Goal: Share content

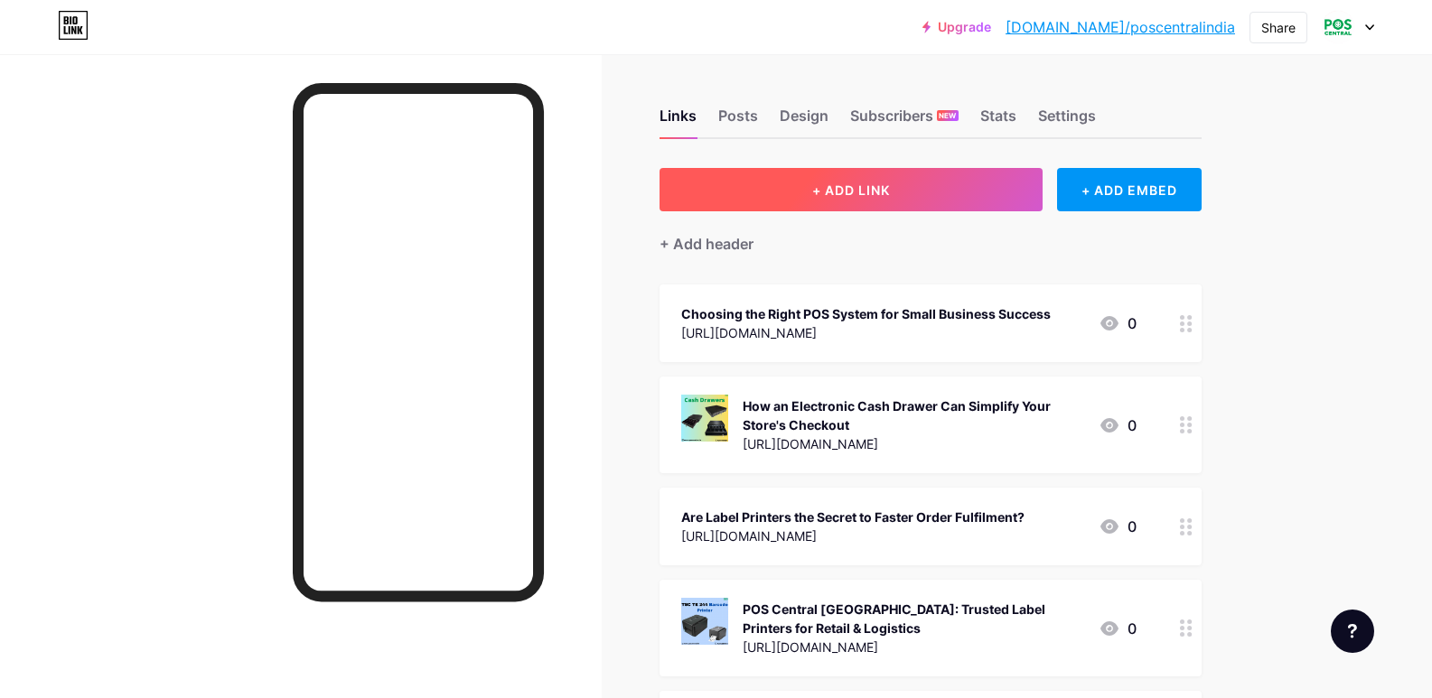
click at [847, 200] on button "+ ADD LINK" at bounding box center [852, 189] width 384 height 43
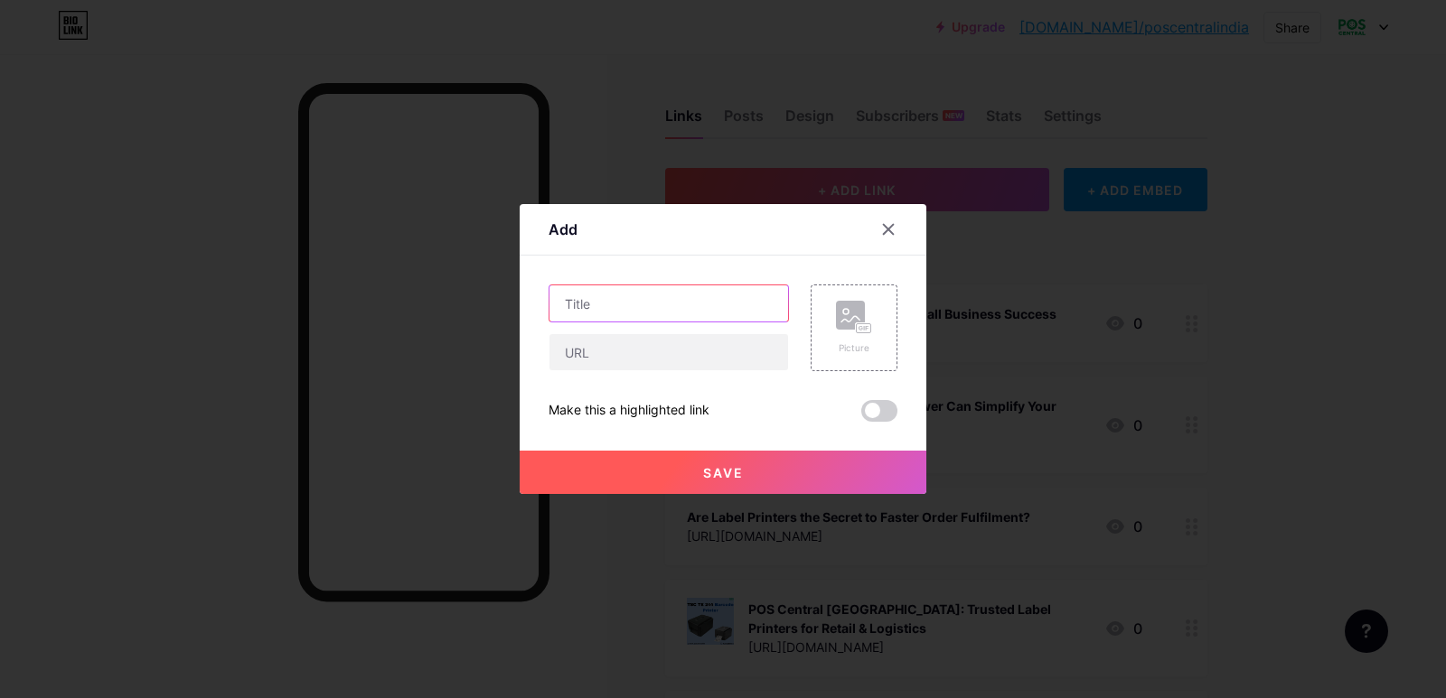
click at [675, 305] on input "text" at bounding box center [668, 304] width 239 height 36
paste input "TSC TE 244 Printer Specifications, Features & Best Uses"
type input "TSC TE 244 Printer Specifications, Features & Best Uses"
click at [648, 366] on input "text" at bounding box center [668, 352] width 239 height 36
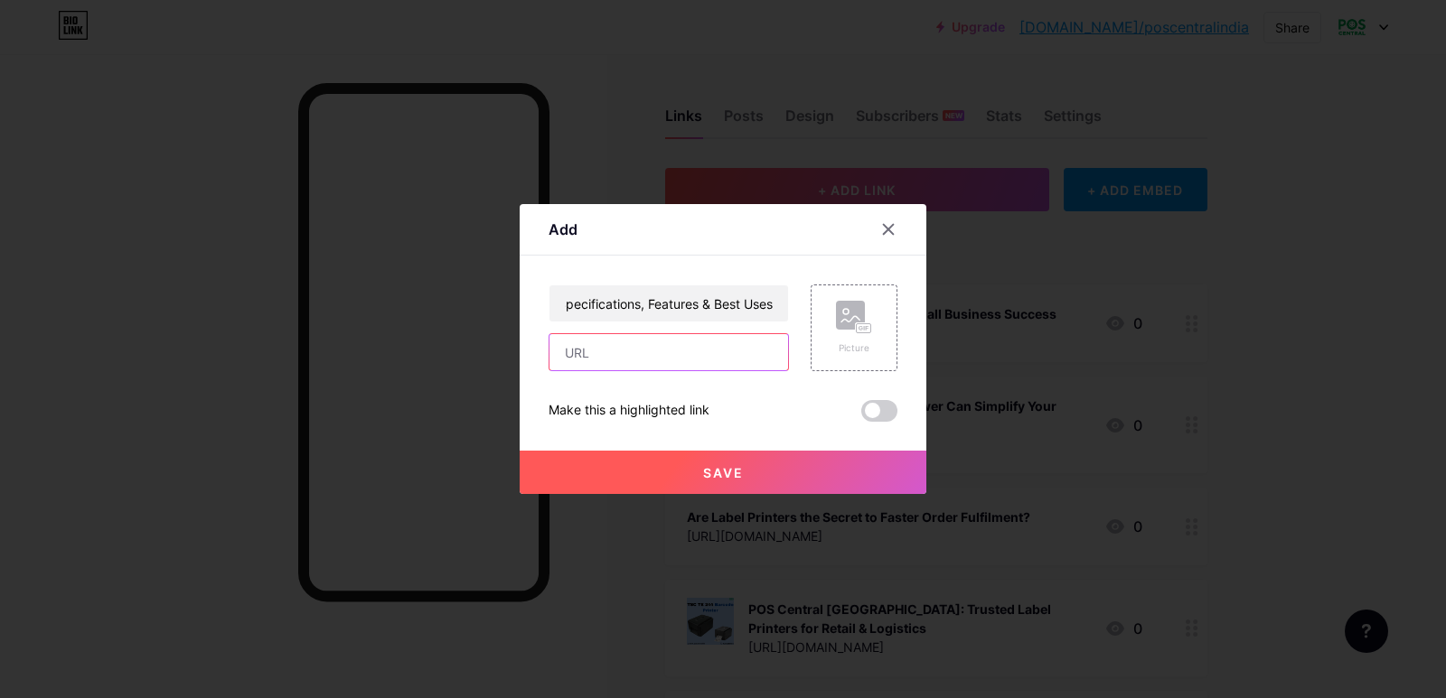
scroll to position [0, 0]
paste input "[URL][DOMAIN_NAME]"
type input "[URL][DOMAIN_NAME]"
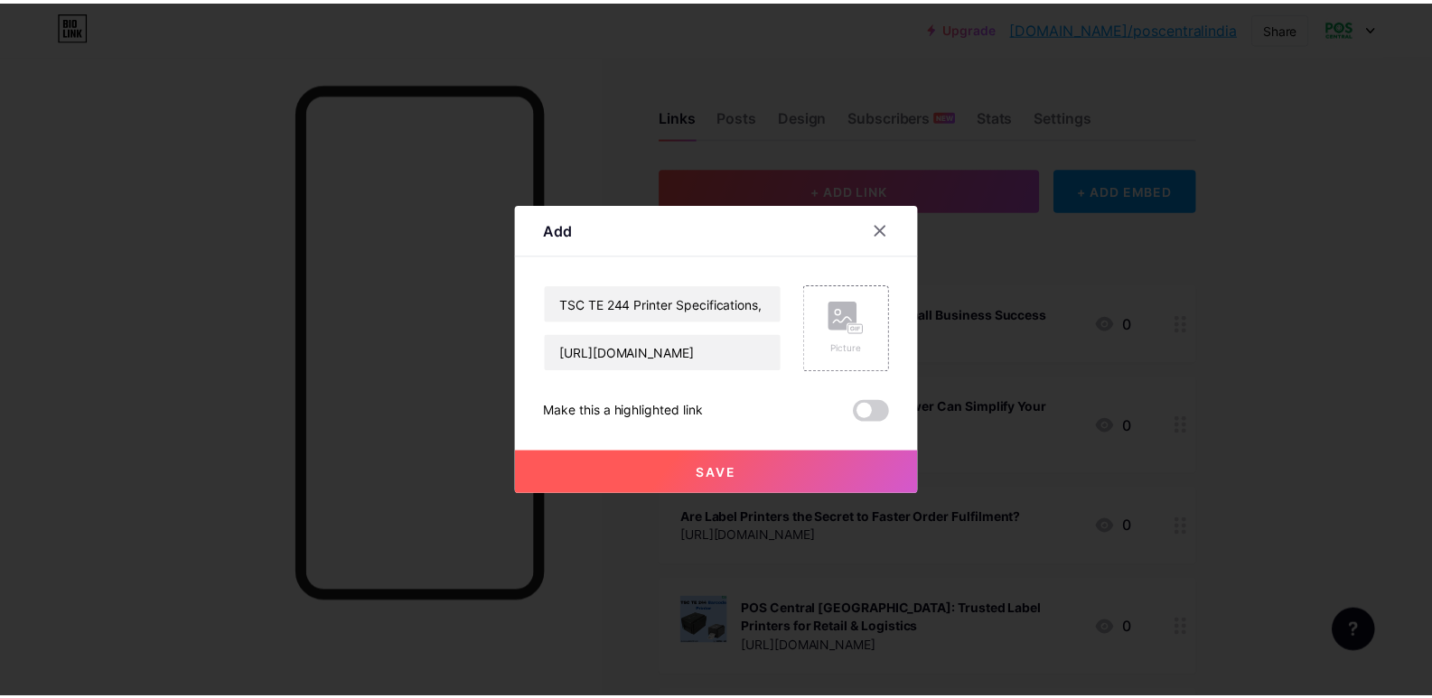
scroll to position [0, 0]
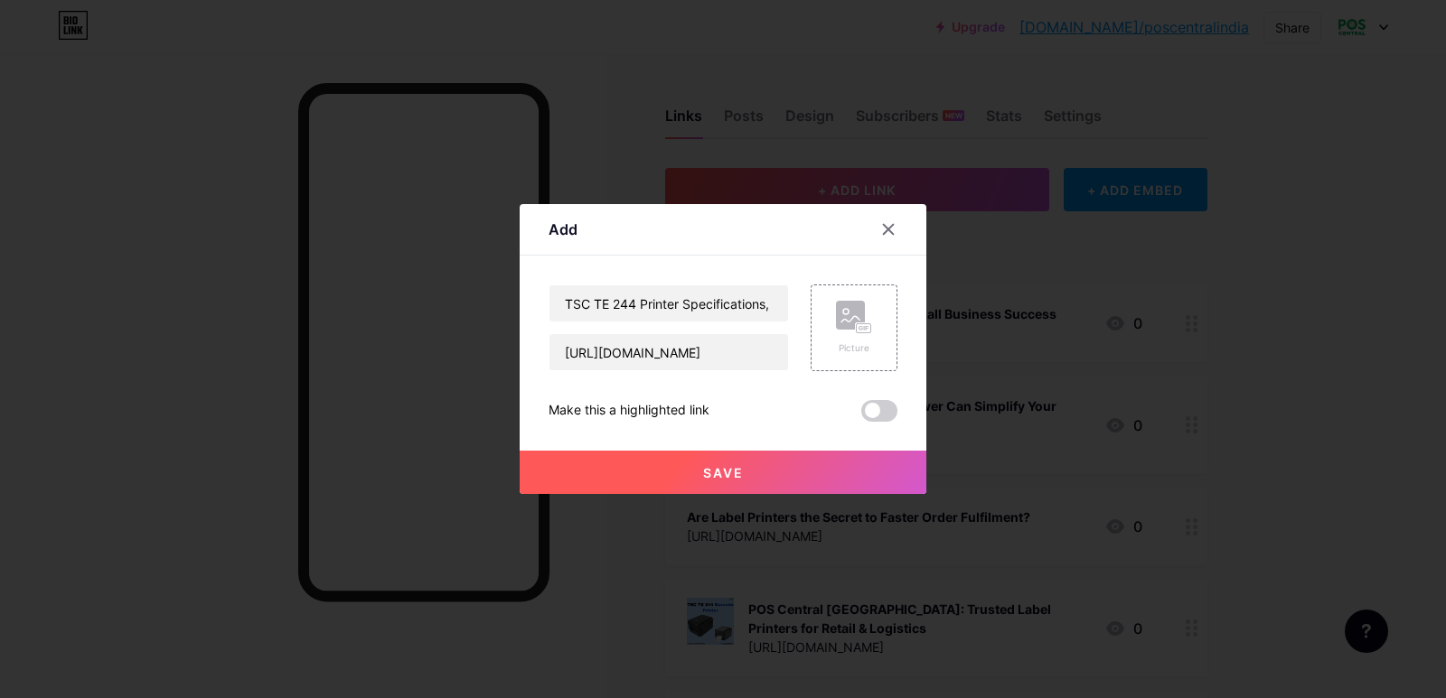
click at [868, 407] on span at bounding box center [879, 411] width 36 height 22
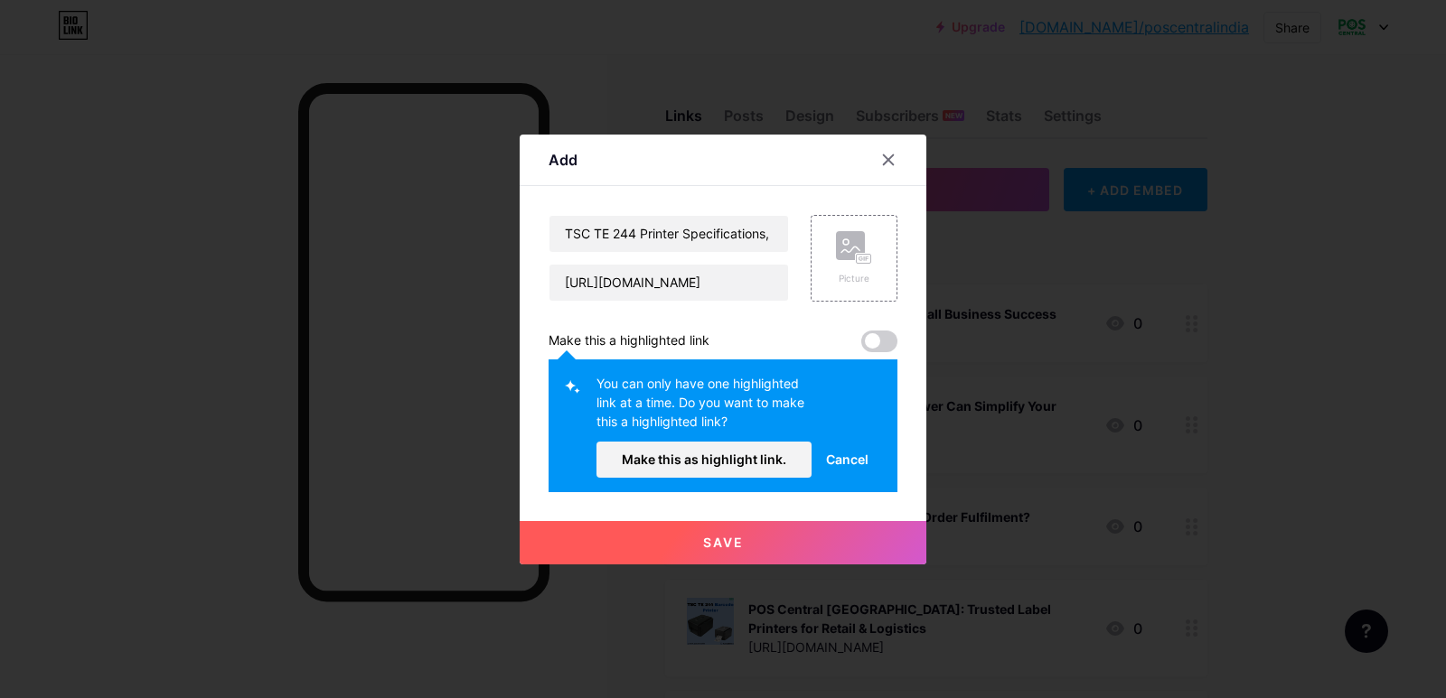
click at [805, 331] on div "Make this a highlighted link" at bounding box center [722, 342] width 349 height 22
click at [854, 458] on span "Cancel" at bounding box center [847, 459] width 42 height 19
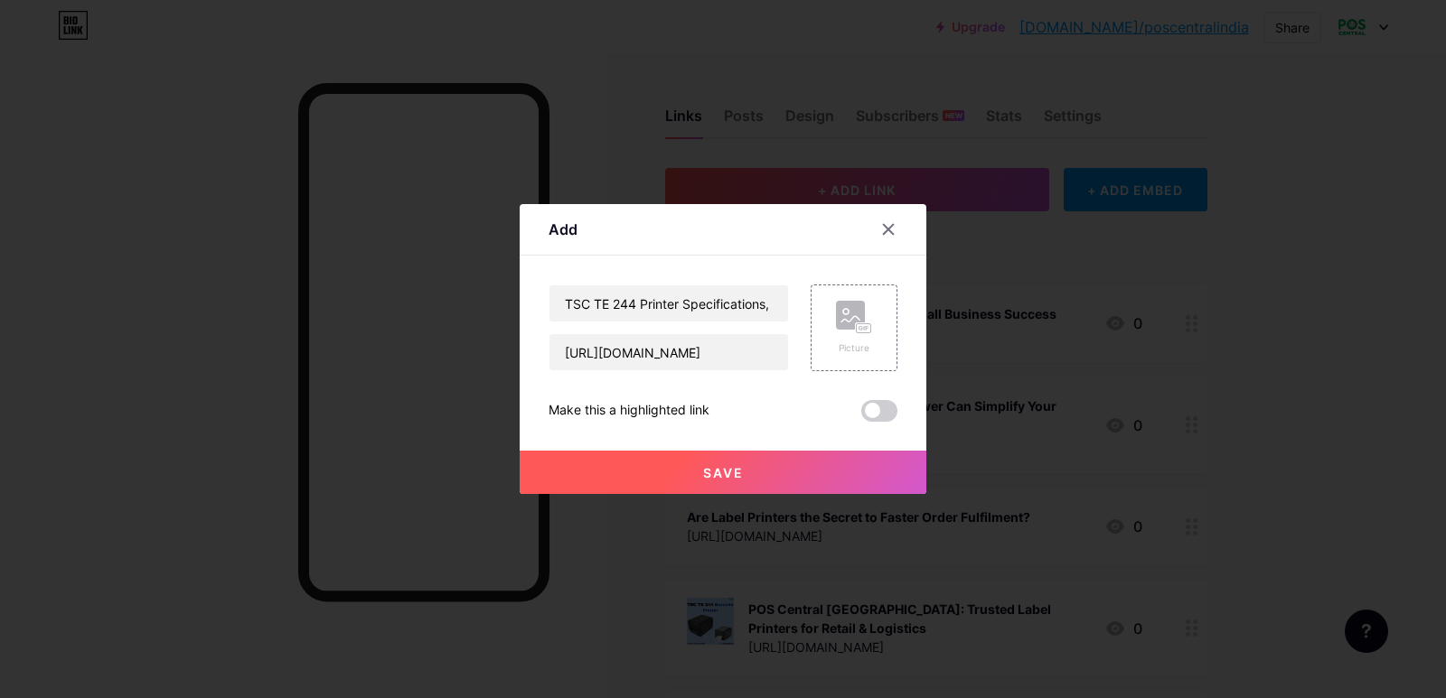
click at [728, 475] on span "Save" at bounding box center [723, 472] width 41 height 15
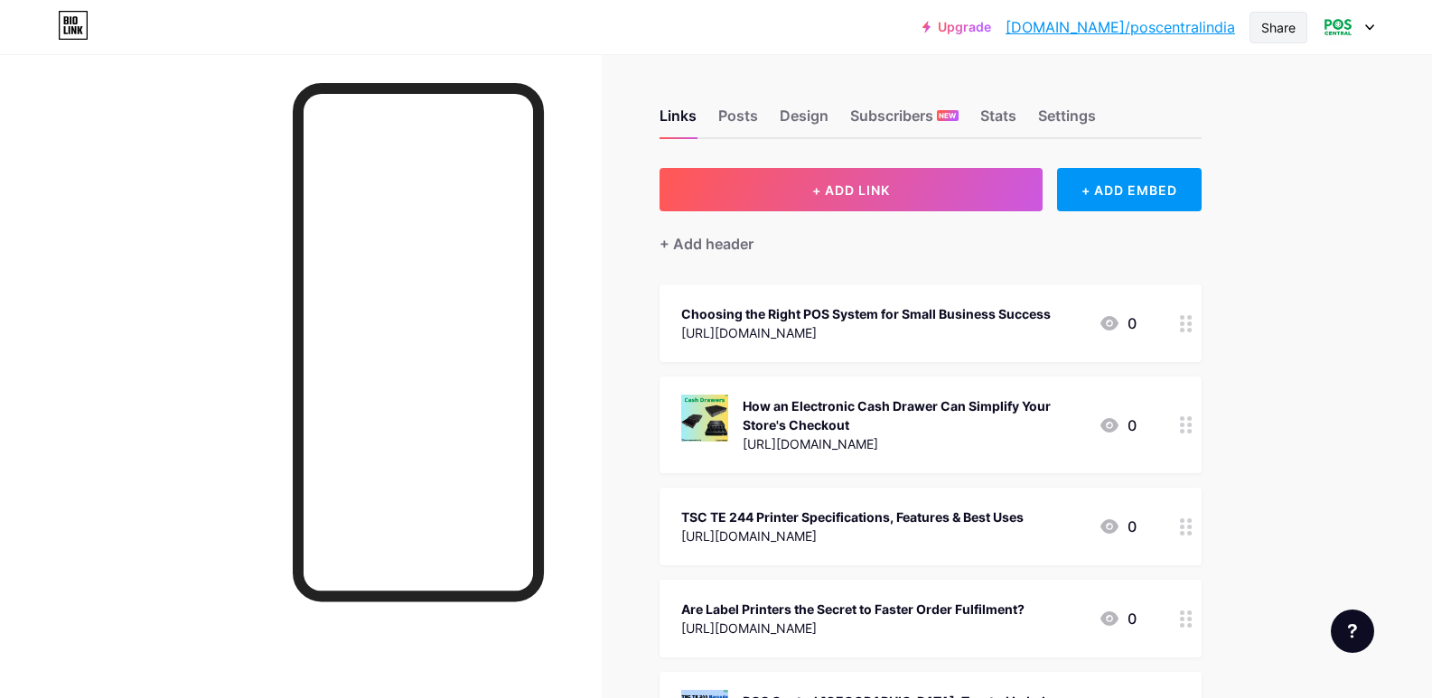
click at [1270, 31] on div "Share" at bounding box center [1278, 27] width 34 height 19
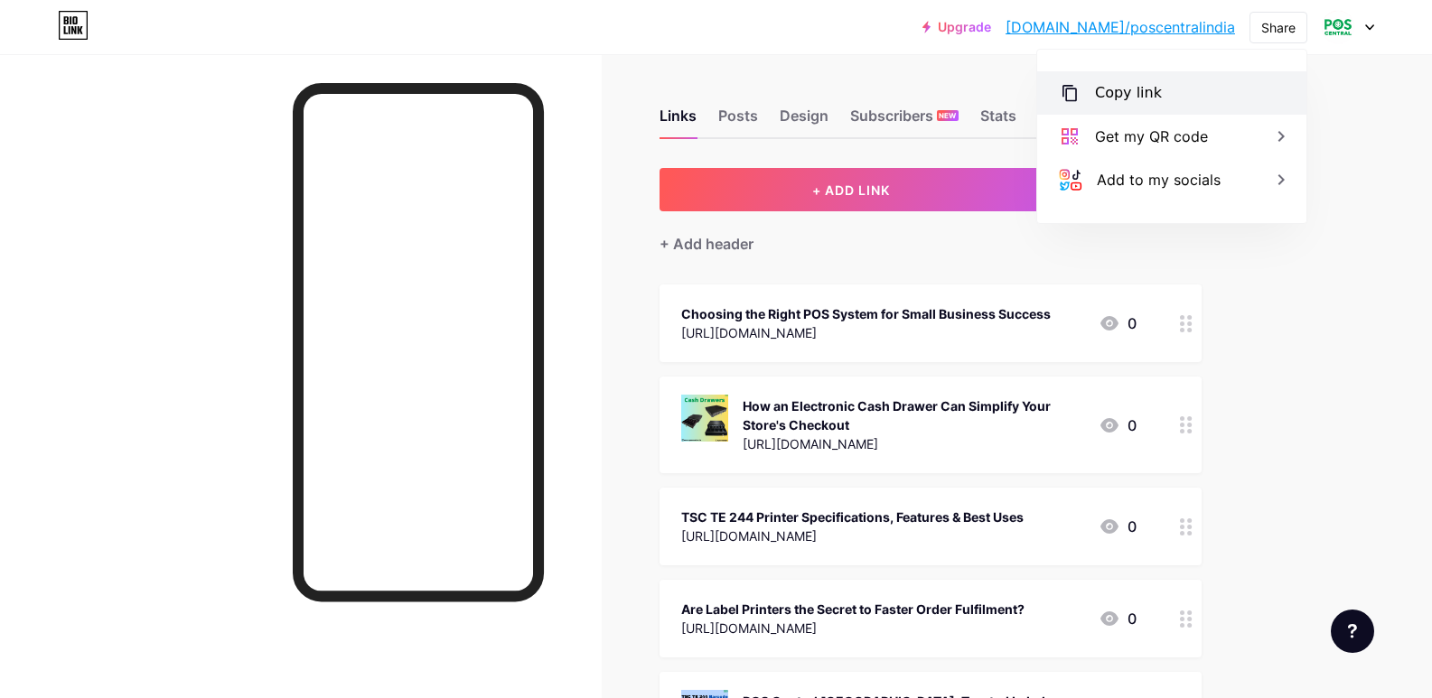
click at [1149, 91] on div "Copy link" at bounding box center [1128, 93] width 67 height 22
type textarea "[URL][DOMAIN_NAME]"
